Goal: Transaction & Acquisition: Purchase product/service

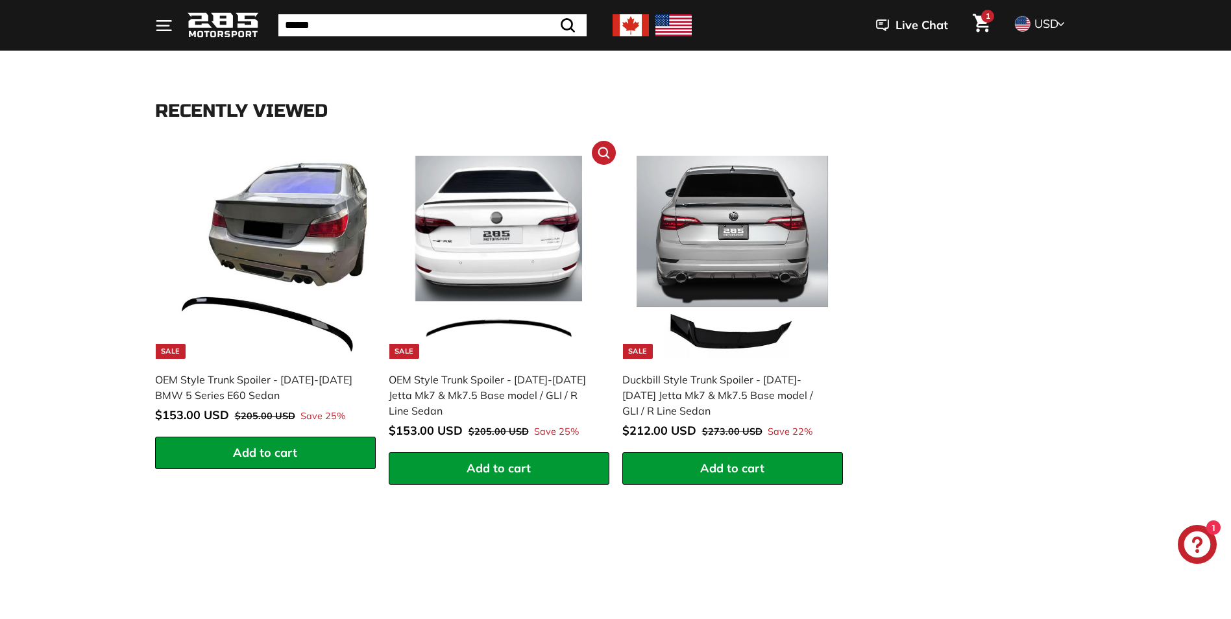
scroll to position [454, 0]
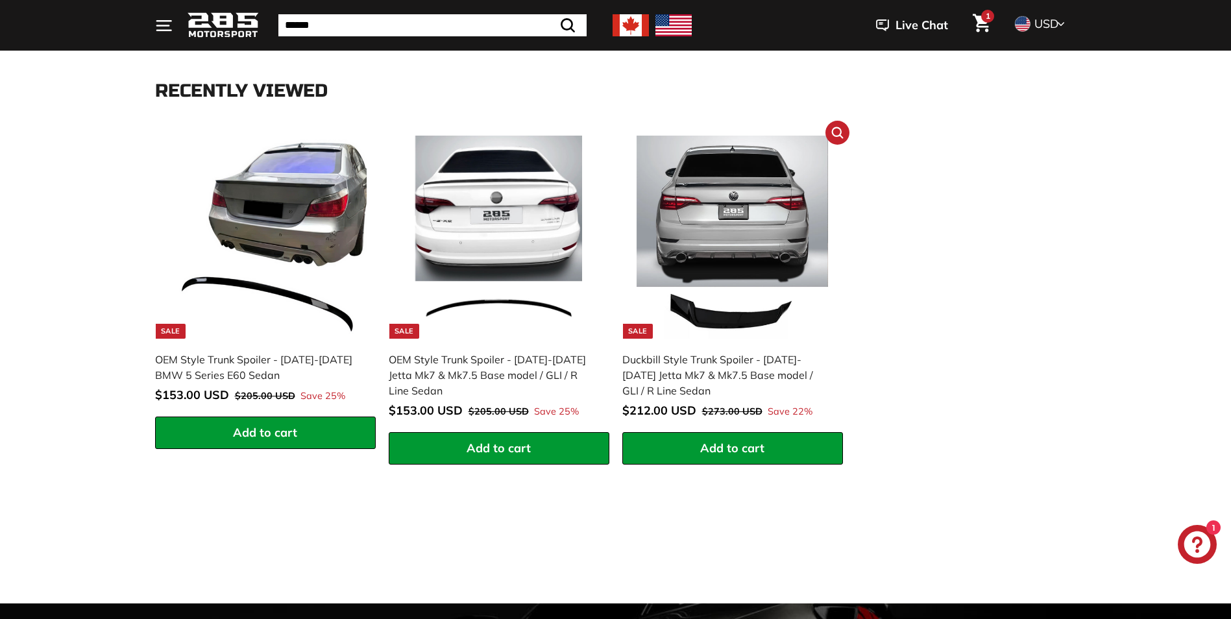
click at [716, 325] on img at bounding box center [732, 237] width 203 height 203
click at [509, 306] on img at bounding box center [498, 237] width 203 height 203
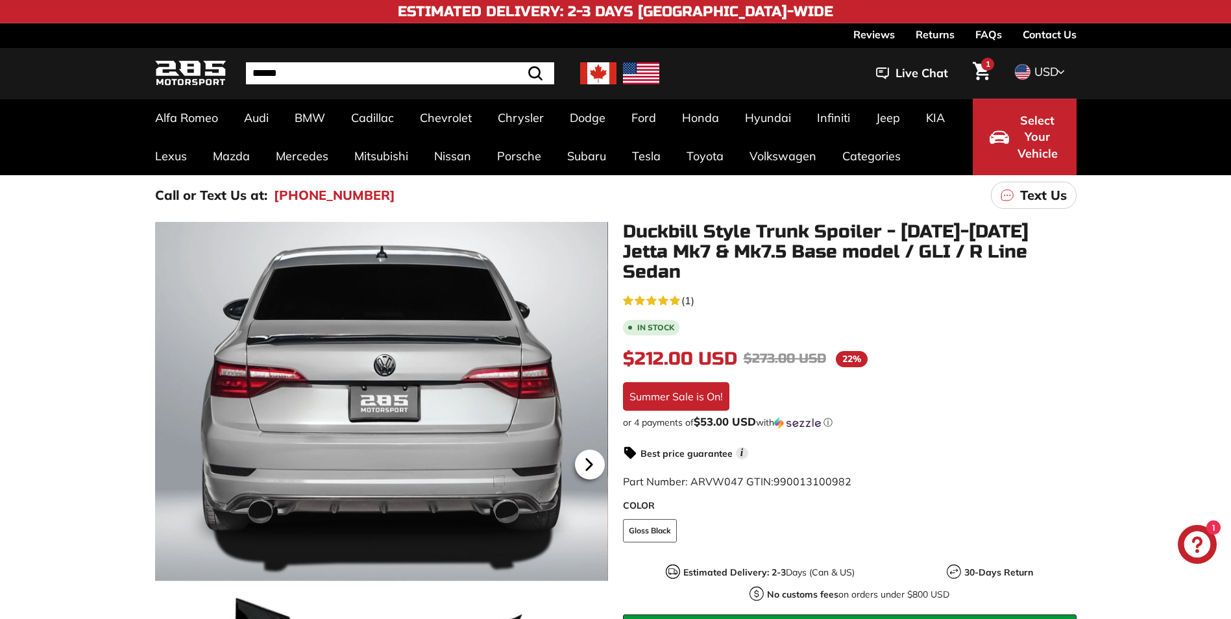
click at [589, 456] on icon at bounding box center [589, 465] width 30 height 30
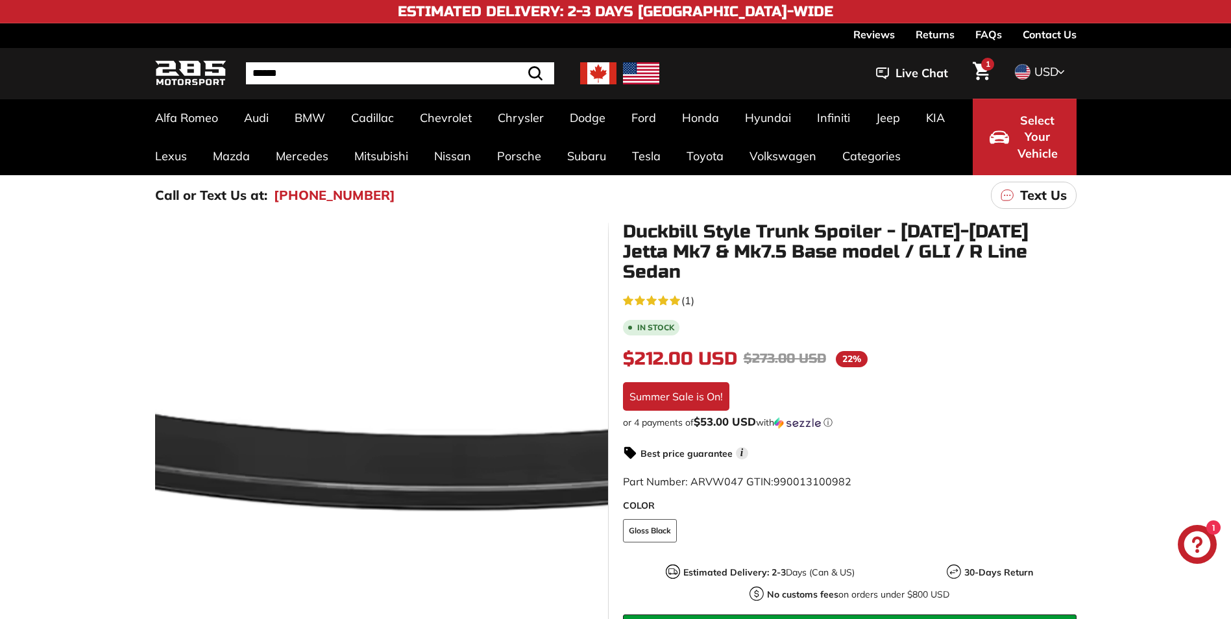
click at [327, 472] on div at bounding box center [381, 463] width 454 height 482
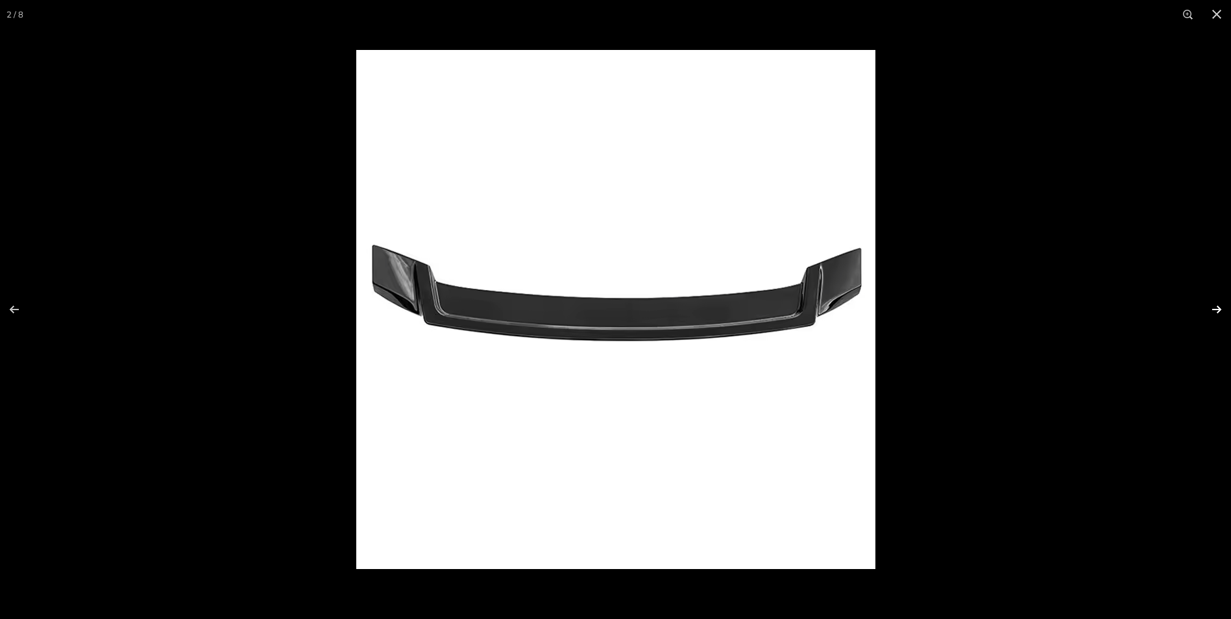
click at [1207, 307] on button at bounding box center [1208, 309] width 45 height 65
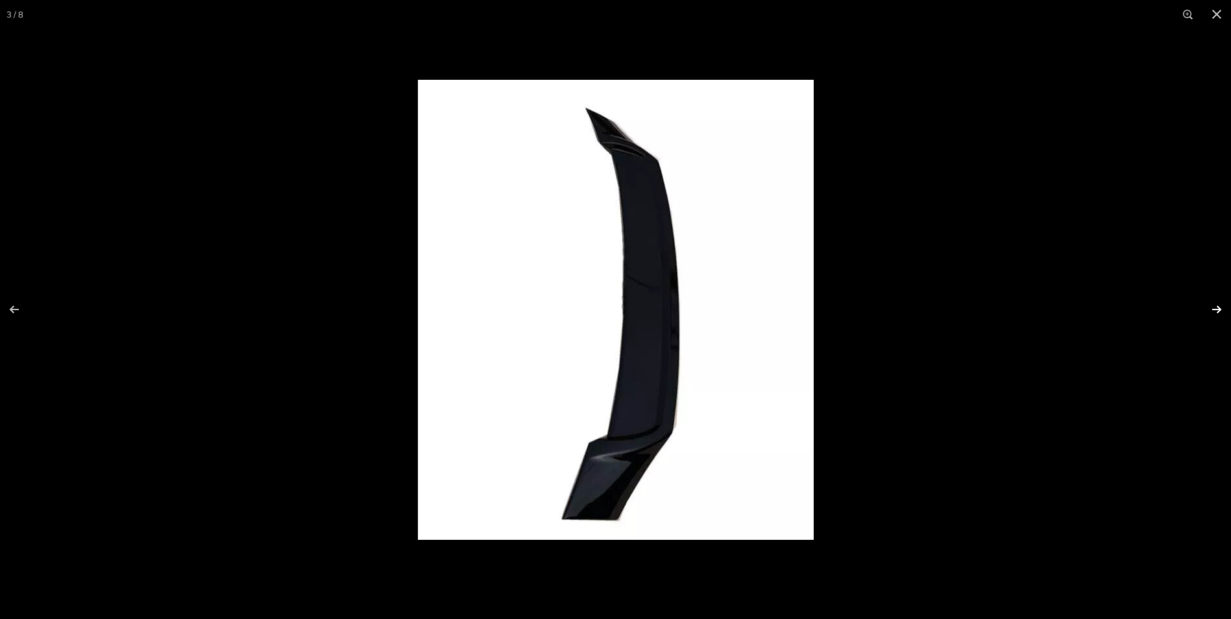
click at [1207, 307] on button at bounding box center [1208, 309] width 45 height 65
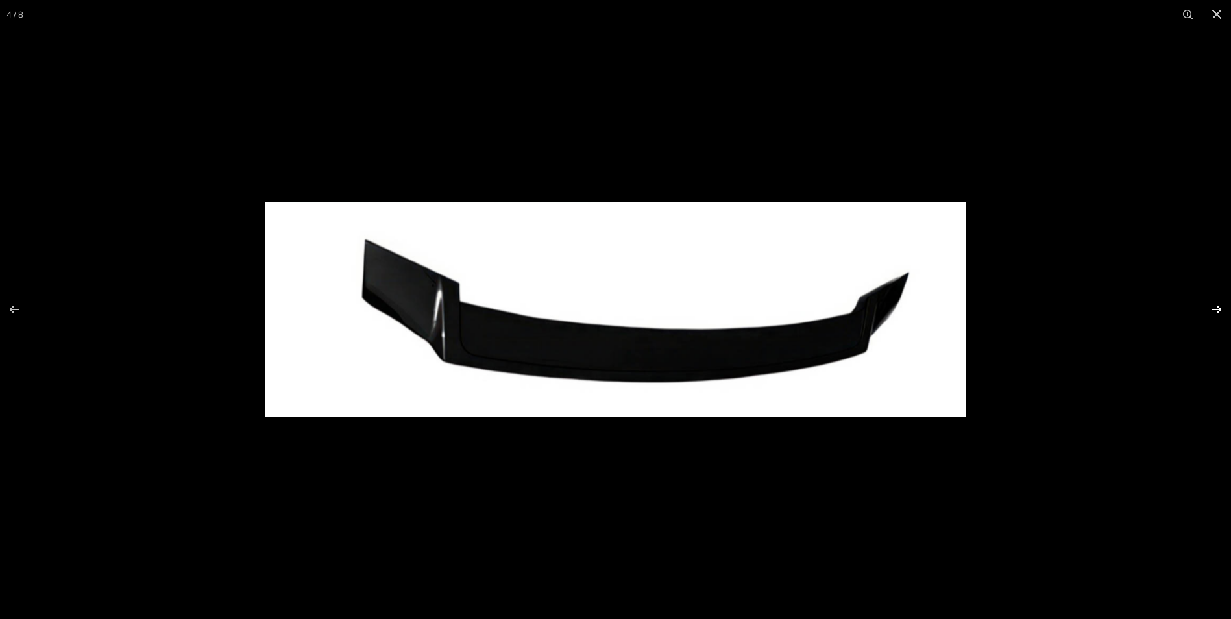
click at [1207, 307] on button at bounding box center [1208, 309] width 45 height 65
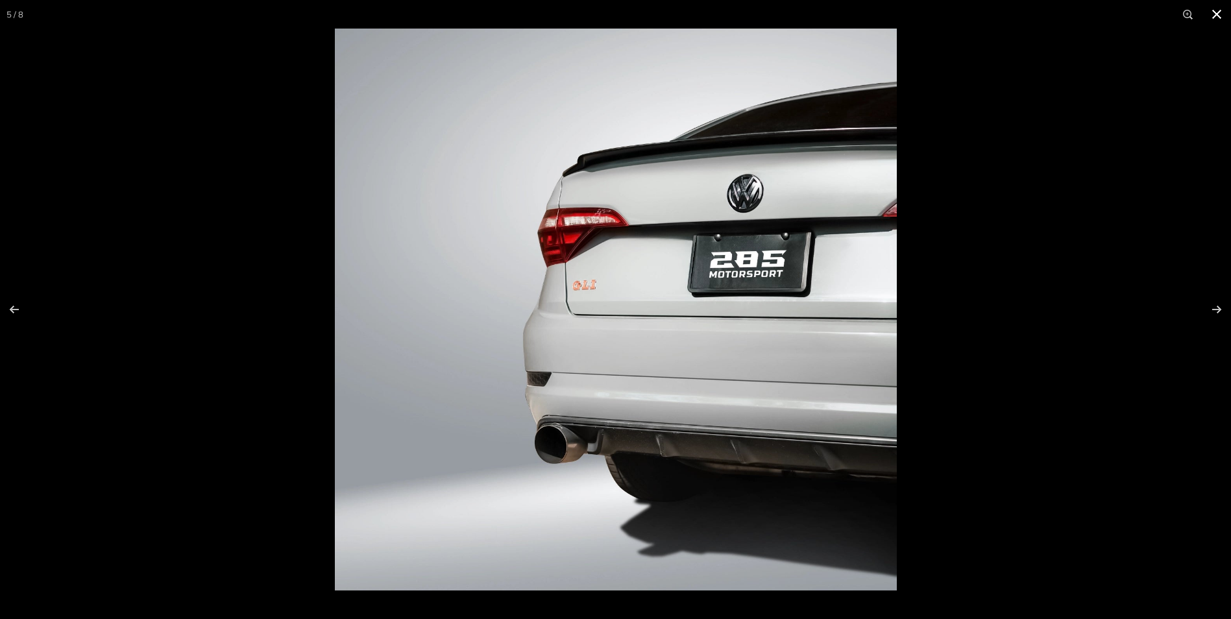
click at [1218, 15] on button at bounding box center [1217, 14] width 29 height 29
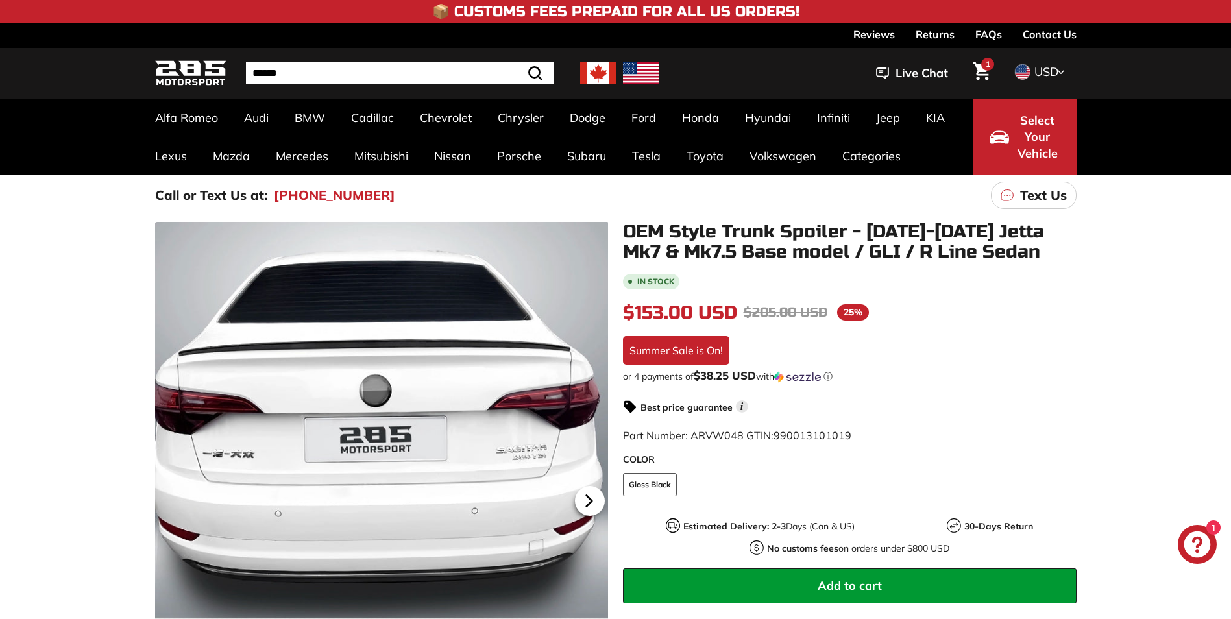
click at [586, 502] on icon at bounding box center [589, 501] width 30 height 30
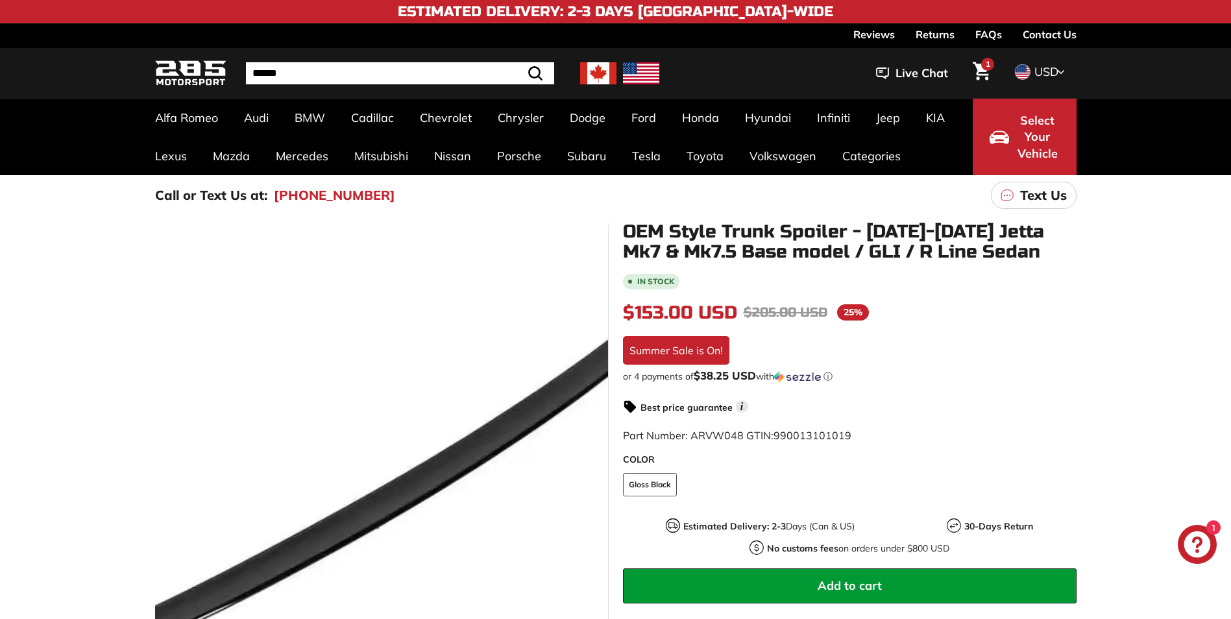
click at [500, 460] on div at bounding box center [381, 499] width 454 height 554
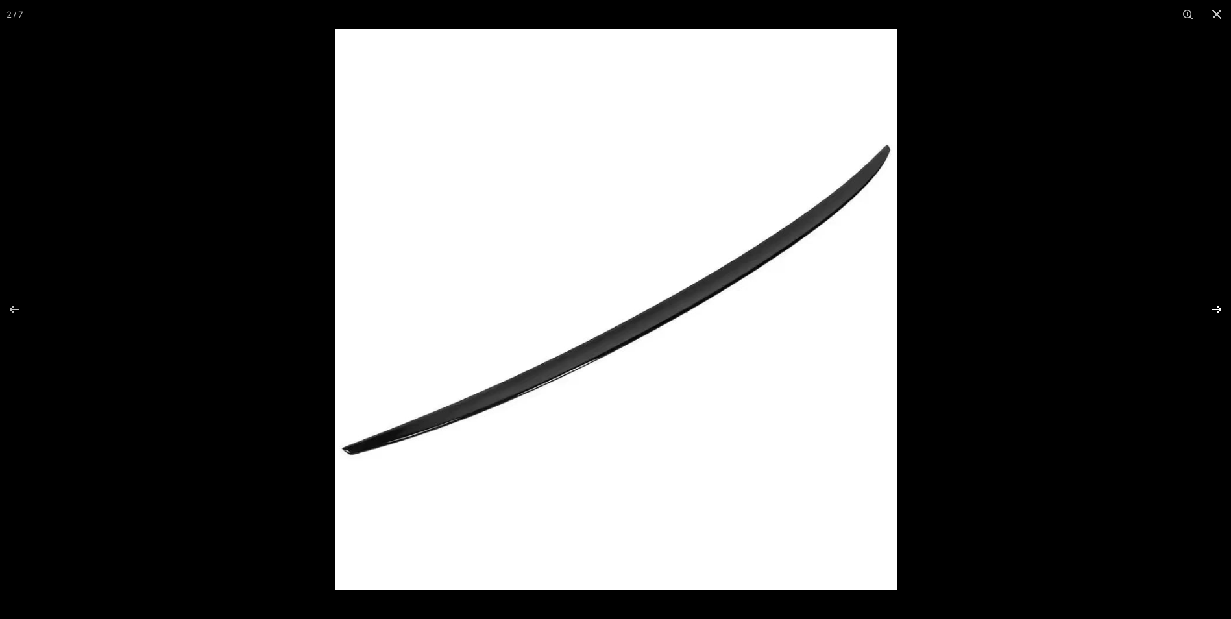
click at [1212, 307] on button at bounding box center [1208, 309] width 45 height 65
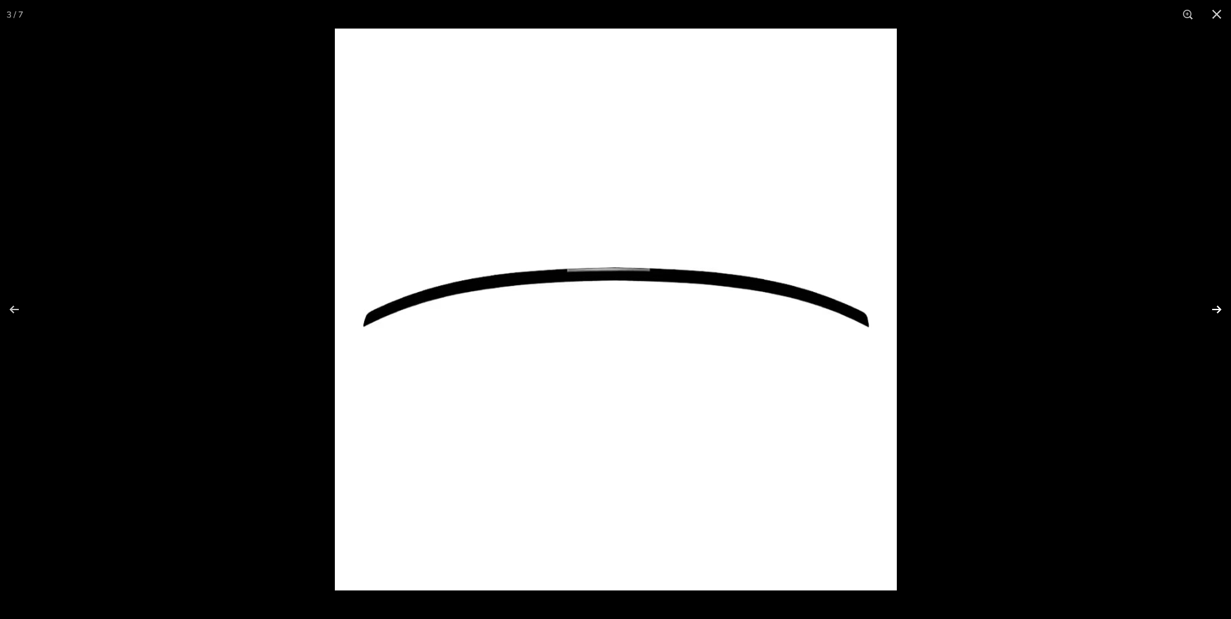
click at [1205, 306] on button at bounding box center [1208, 309] width 45 height 65
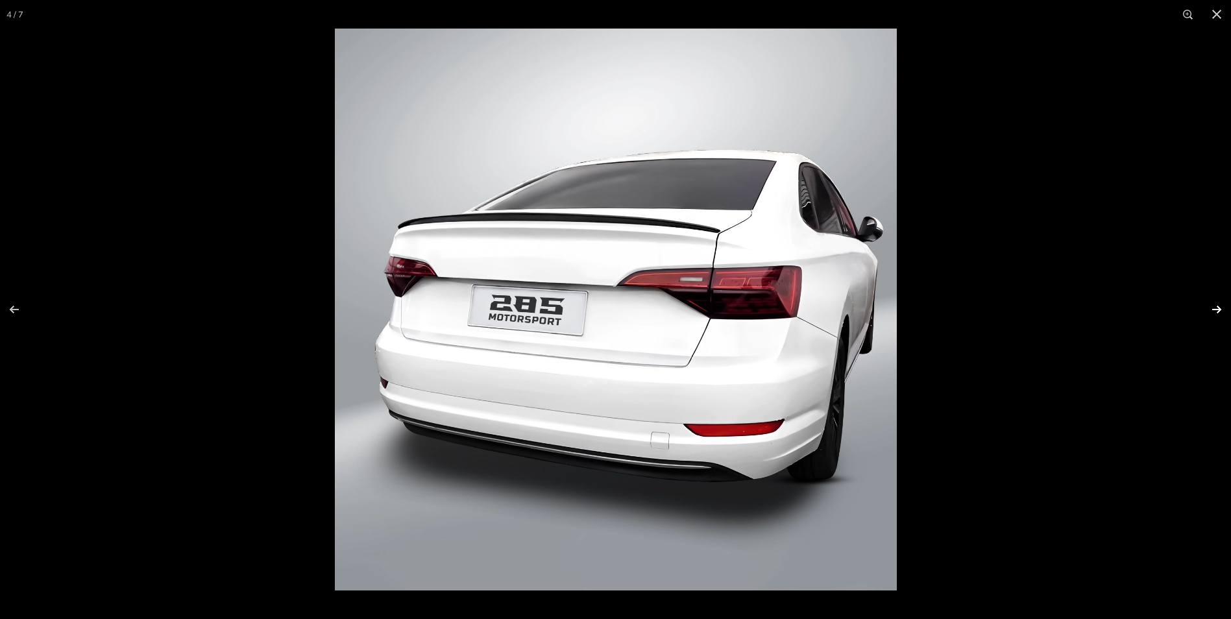
click at [1197, 301] on button at bounding box center [1208, 309] width 45 height 65
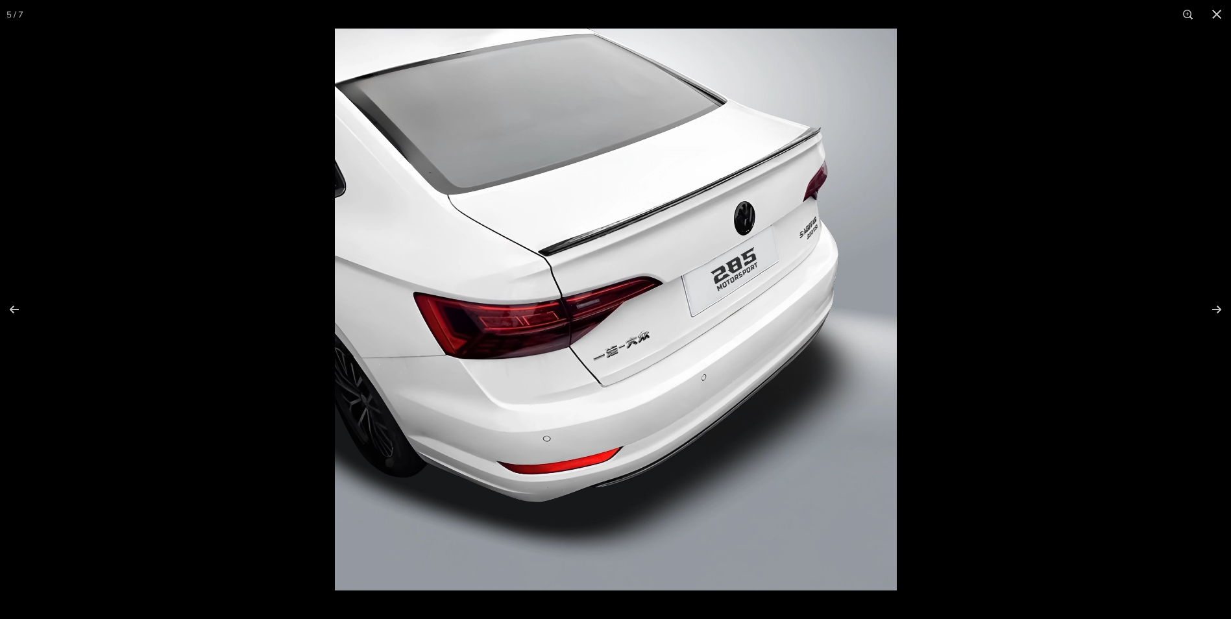
click at [593, 273] on img at bounding box center [616, 310] width 562 height 562
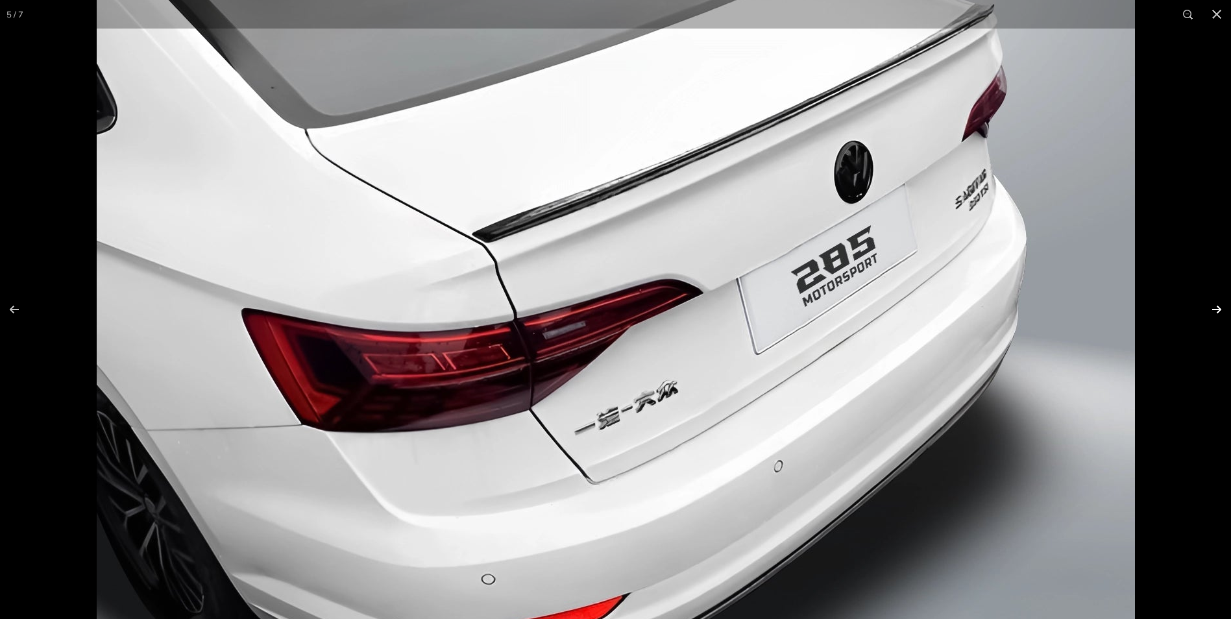
click at [1222, 308] on button at bounding box center [1208, 309] width 45 height 65
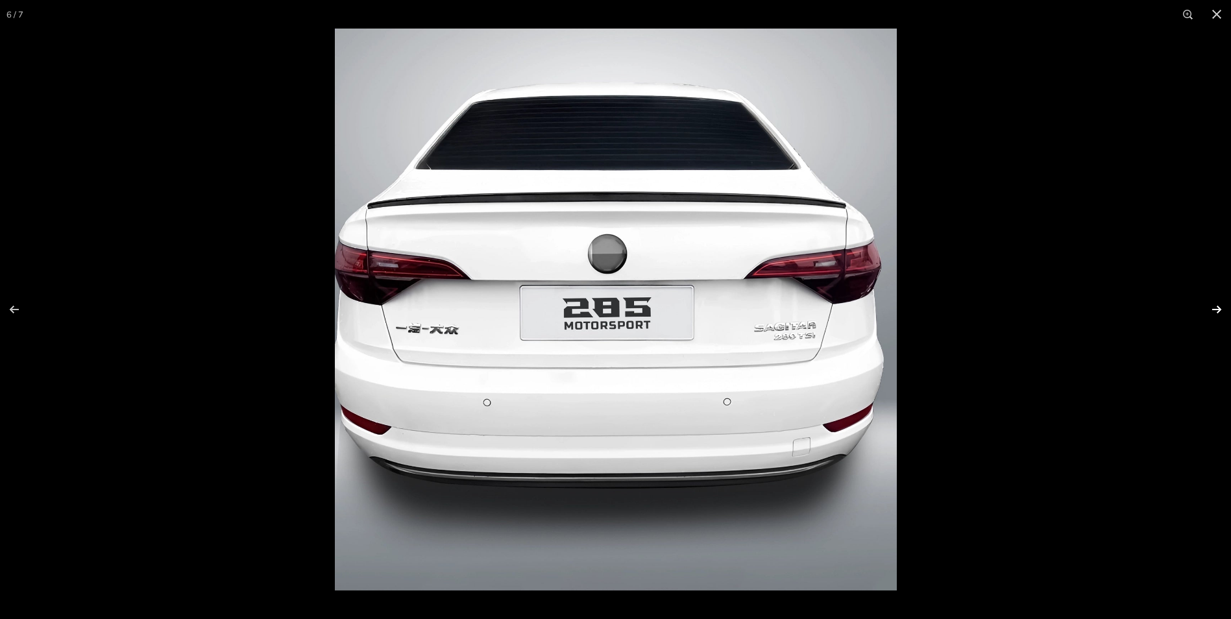
click at [1219, 308] on button at bounding box center [1208, 309] width 45 height 65
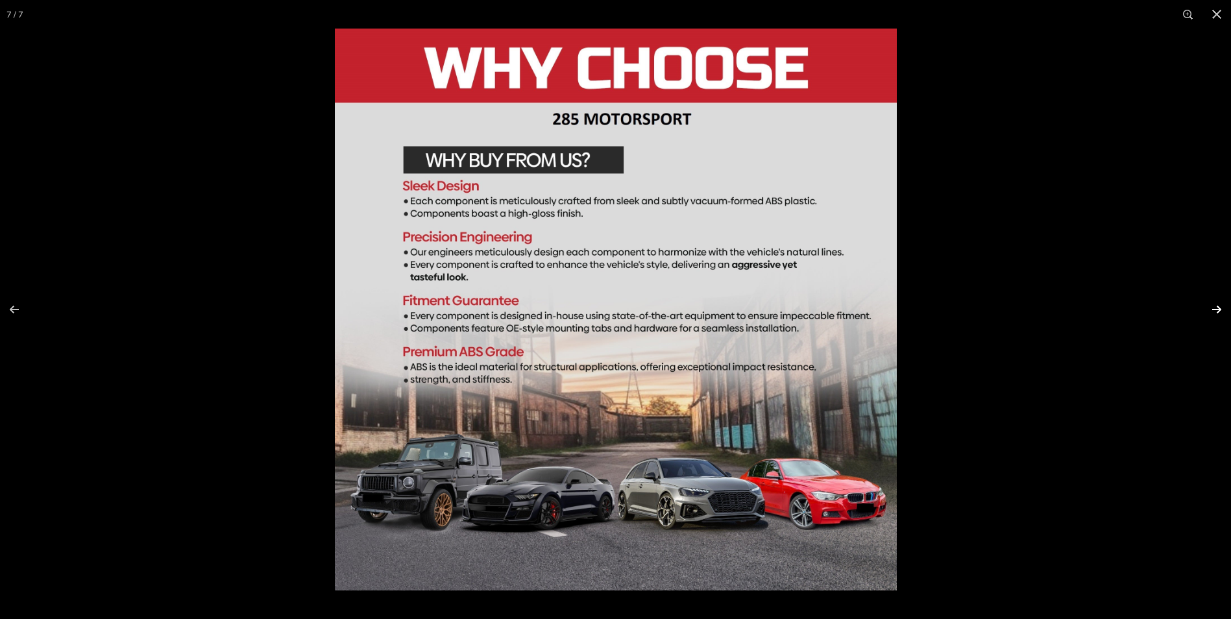
scroll to position [0, 24]
click at [1216, 11] on button at bounding box center [1217, 14] width 29 height 29
